Goal: Task Accomplishment & Management: Use online tool/utility

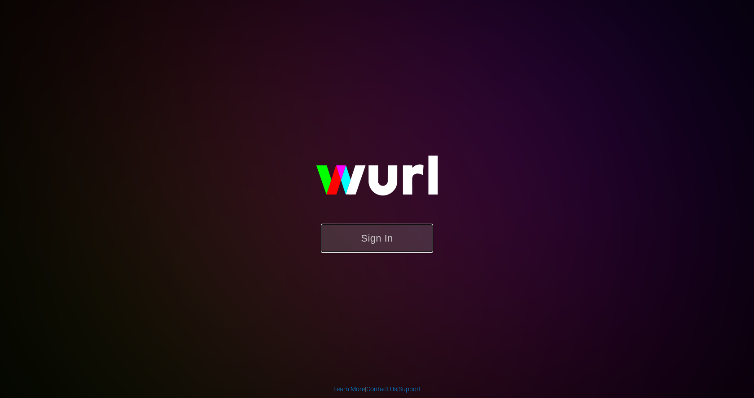
click at [377, 239] on button "Sign In" at bounding box center [377, 238] width 112 height 29
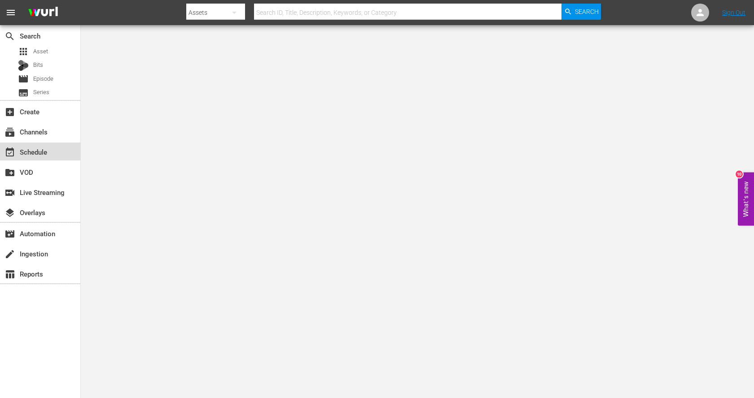
click at [27, 151] on div "event_available Schedule" at bounding box center [25, 151] width 50 height 8
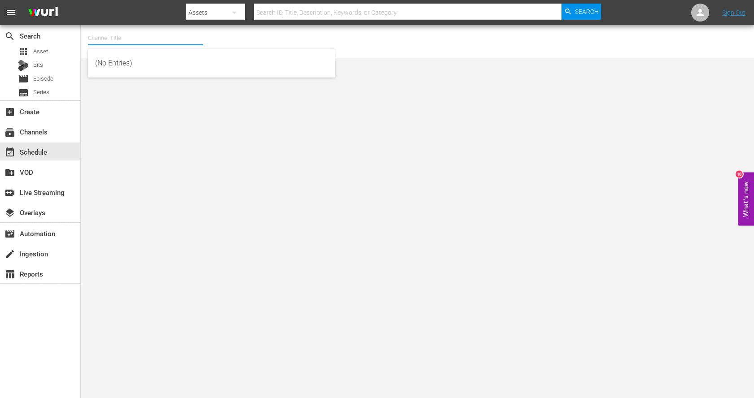
click at [140, 42] on input "text" at bounding box center [145, 38] width 115 height 22
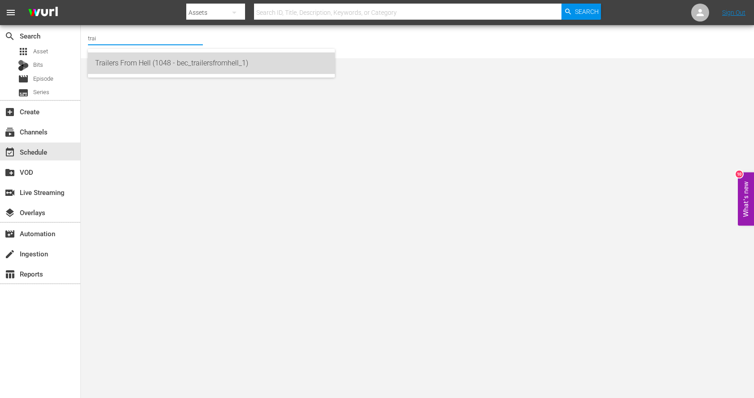
click at [161, 67] on div "Trailers From Hell (1048 - bec_trailersfromhell_1)" at bounding box center [211, 63] width 232 height 22
type input "Trailers From Hell (1048 - bec_trailersfromhell_1)"
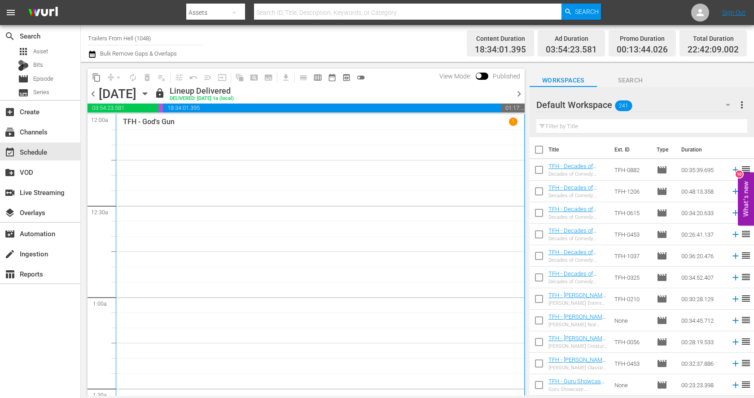
click at [147, 93] on icon "button" at bounding box center [145, 94] width 4 height 2
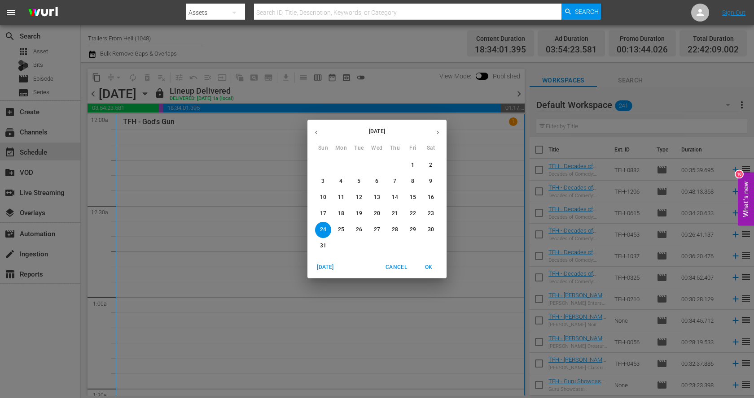
click at [437, 133] on icon "button" at bounding box center [437, 133] width 2 height 4
click at [377, 180] on p "10" at bounding box center [377, 182] width 6 height 8
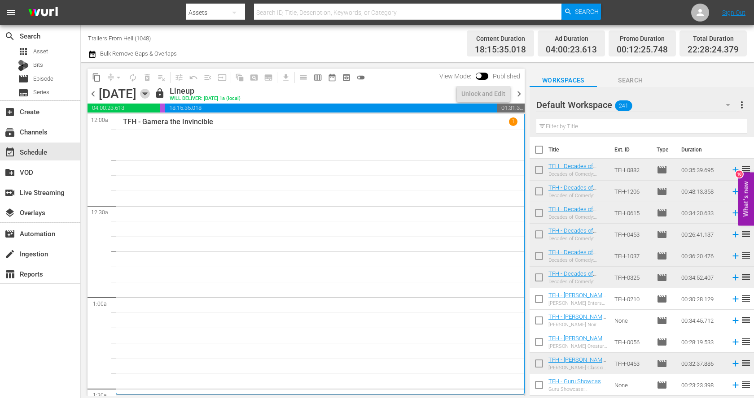
click at [150, 89] on icon "button" at bounding box center [145, 94] width 10 height 10
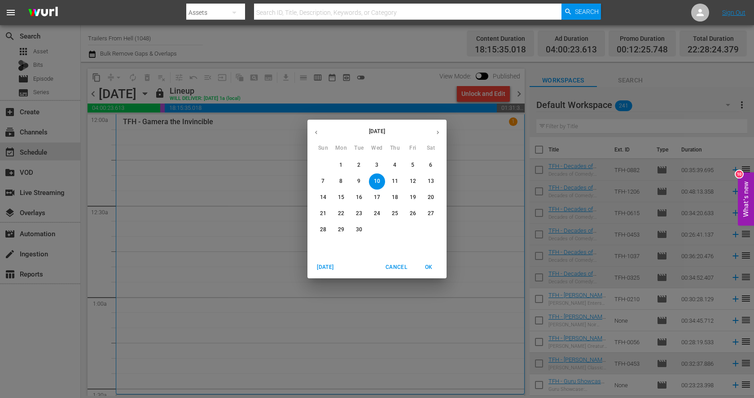
click at [397, 179] on p "11" at bounding box center [395, 182] width 6 height 8
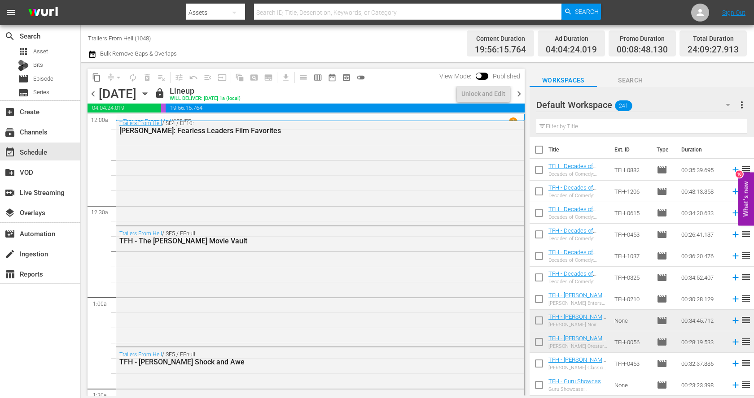
click at [147, 93] on icon "button" at bounding box center [145, 94] width 4 height 2
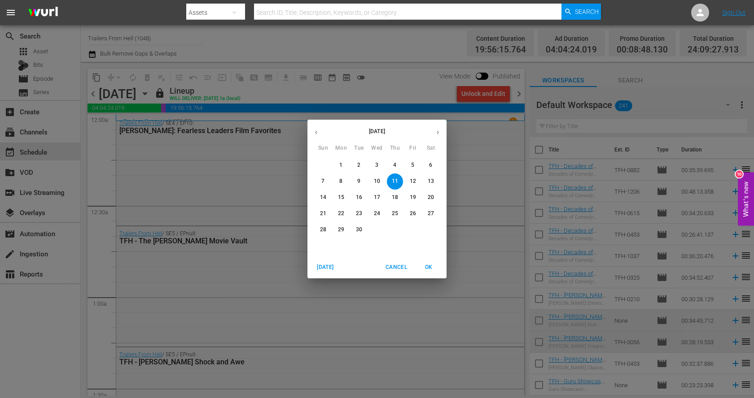
click at [417, 184] on span "12" at bounding box center [413, 182] width 16 height 8
